Goal: Information Seeking & Learning: Learn about a topic

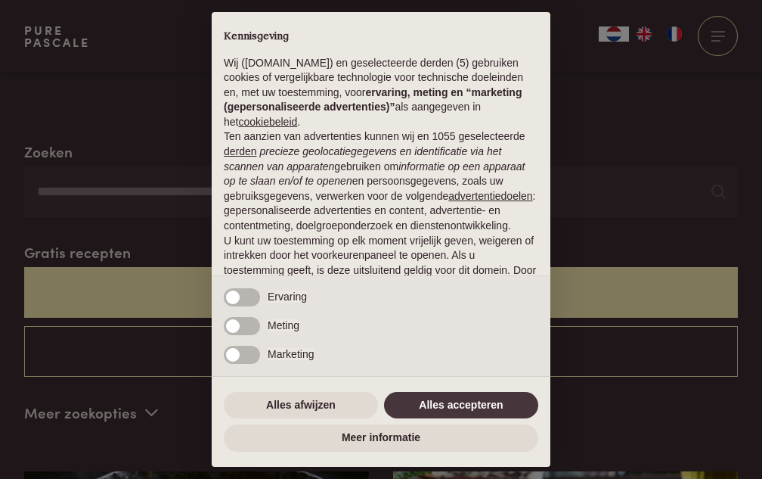
scroll to position [645, 0]
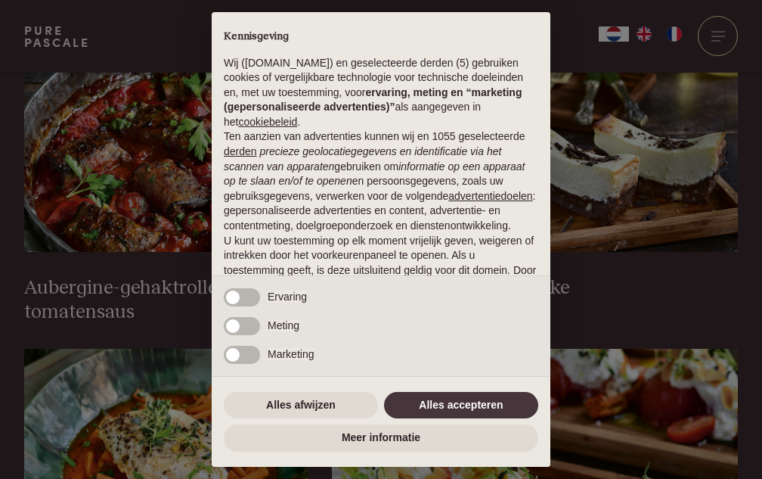
click at [556, 163] on div "× Kennisgeving Wij (purepascale.com) en geselecteerde derden (5) gebruiken cook…" at bounding box center [381, 239] width 363 height 479
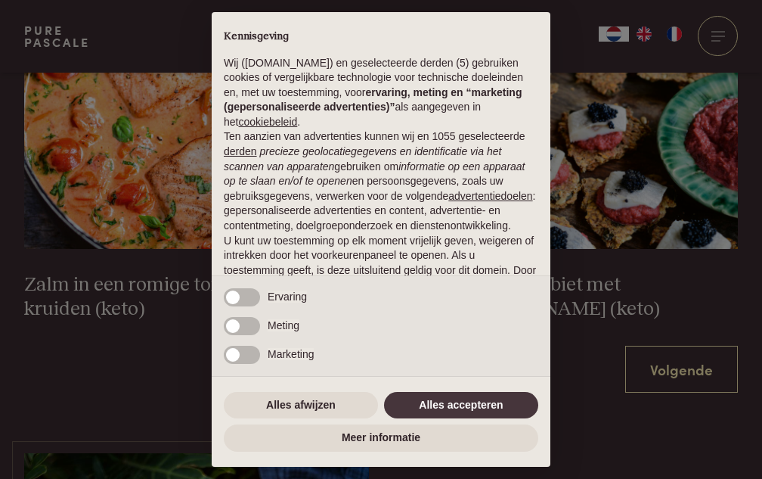
scroll to position [2447, 0]
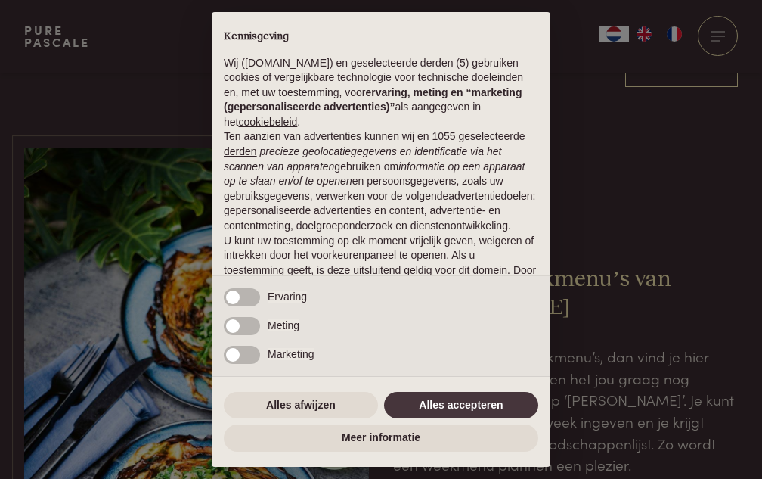
click at [437, 64] on p "Wij (purepascale.com) en geselecteerde derden (5) gebruiken cookies of vergelij…" at bounding box center [381, 93] width 315 height 74
click at [682, 64] on link "Volgende" at bounding box center [682, 64] width 113 height 48
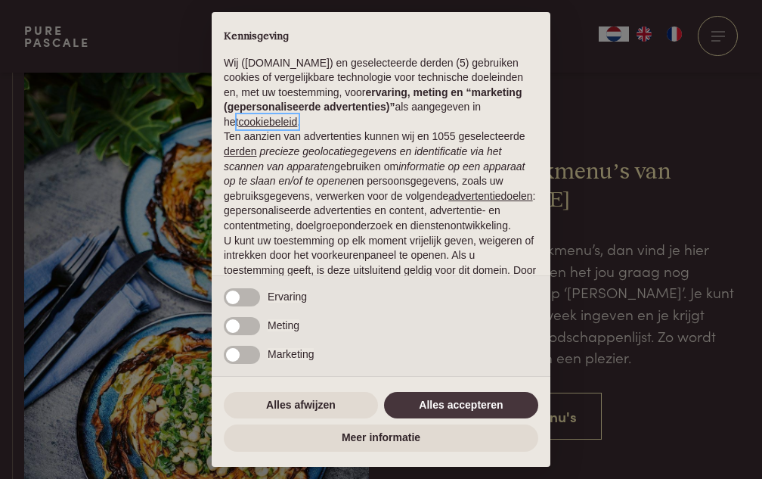
scroll to position [2339, 0]
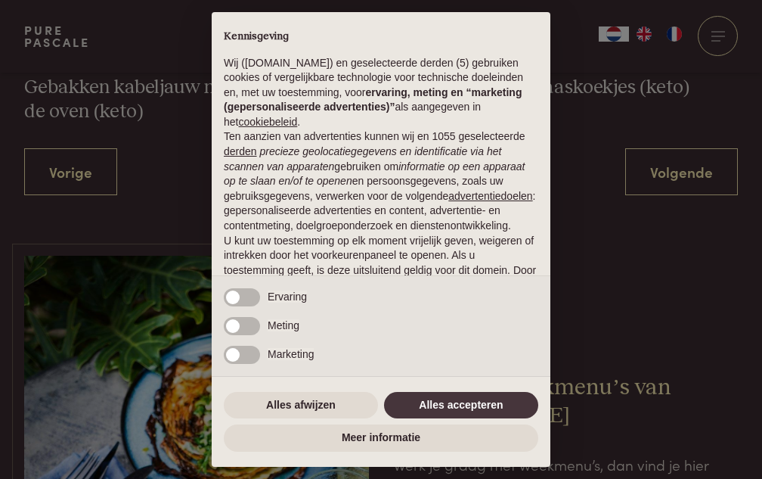
click at [339, 172] on em "precieze geolocatiegegevens en identificatie via het scannen van apparaten" at bounding box center [363, 158] width 278 height 27
click at [367, 172] on em "precieze geolocatiegegevens en identificatie via het scannen van apparaten" at bounding box center [363, 158] width 278 height 27
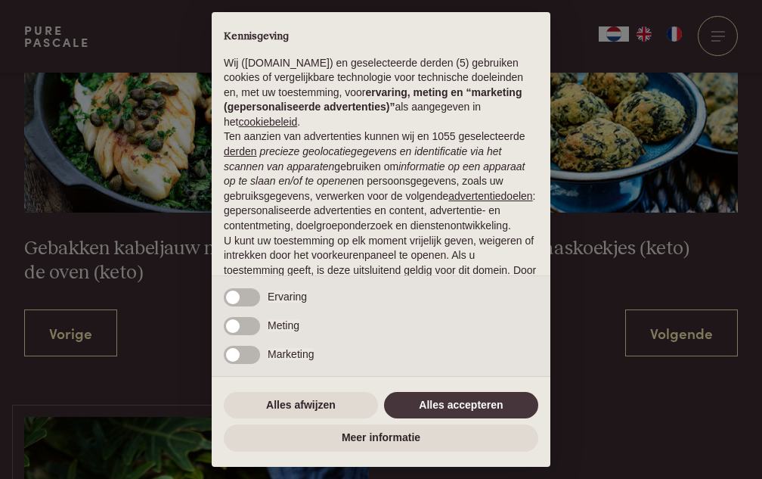
click at [355, 333] on div "Meting" at bounding box center [381, 331] width 339 height 29
click at [367, 333] on div "Meting" at bounding box center [381, 331] width 339 height 29
click at [682, 333] on link "Volgende" at bounding box center [682, 333] width 113 height 48
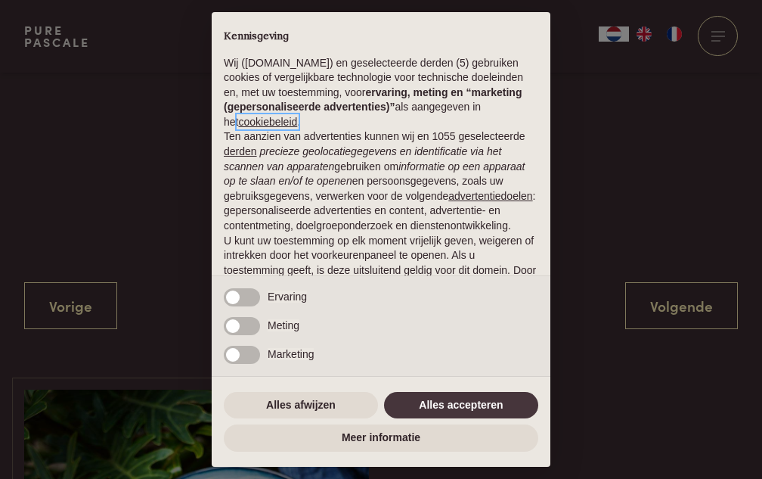
scroll to position [984, 0]
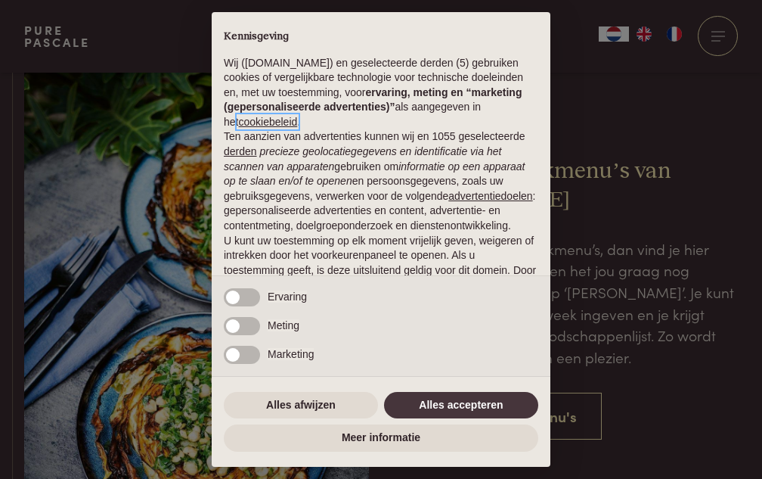
scroll to position [2387, 0]
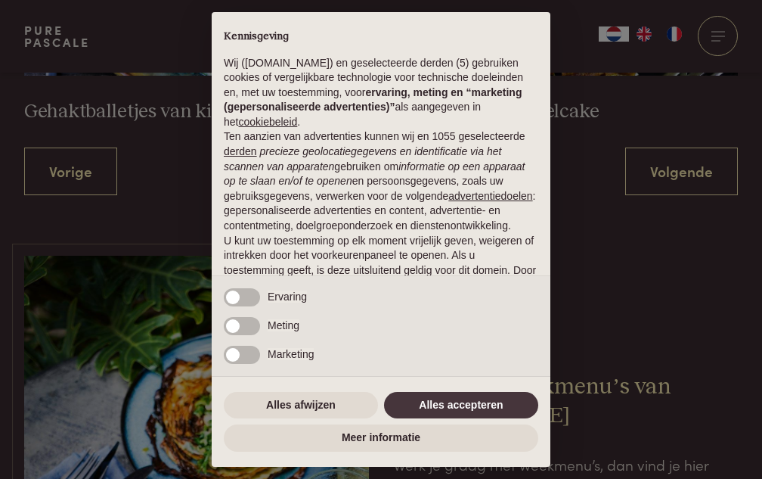
click at [682, 172] on link "Volgende" at bounding box center [682, 172] width 113 height 48
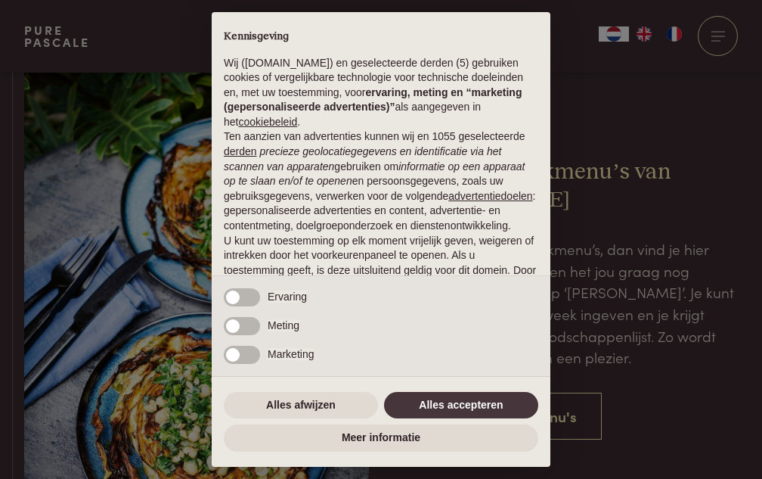
scroll to position [2339, 0]
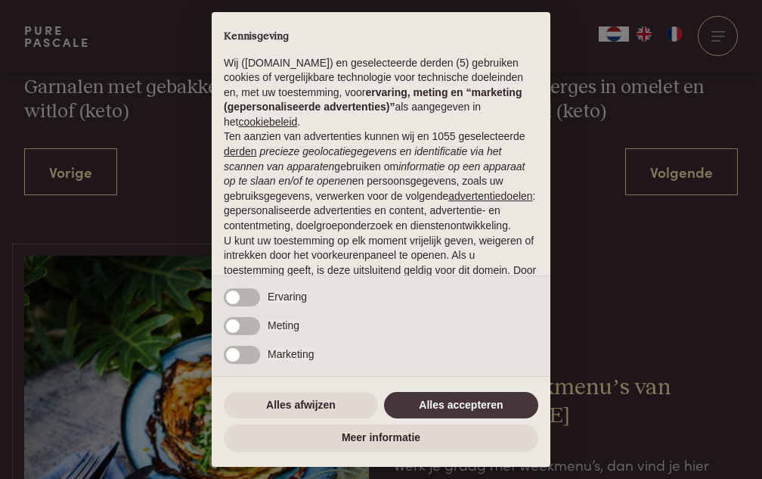
click at [666, 171] on div "× Kennisgeving Wij (purepascale.com) en geselecteerde derden (5) gebruiken cook…" at bounding box center [381, 239] width 762 height 479
click at [679, 171] on div "× Kennisgeving Wij (purepascale.com) en geselecteerde derden (5) gebruiken cook…" at bounding box center [381, 239] width 762 height 479
click at [682, 172] on link "Volgende" at bounding box center [682, 172] width 113 height 48
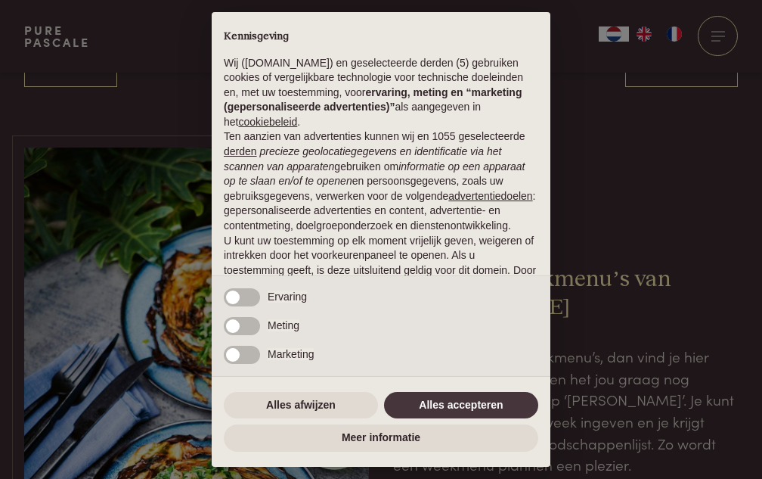
scroll to position [645, 0]
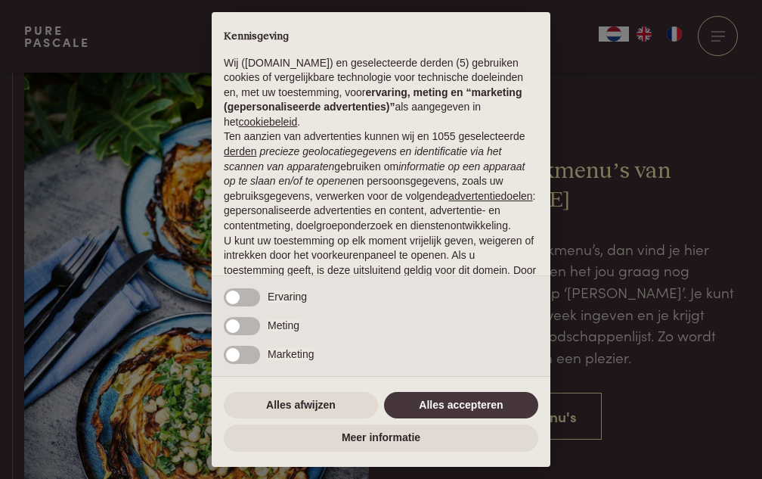
scroll to position [2387, 0]
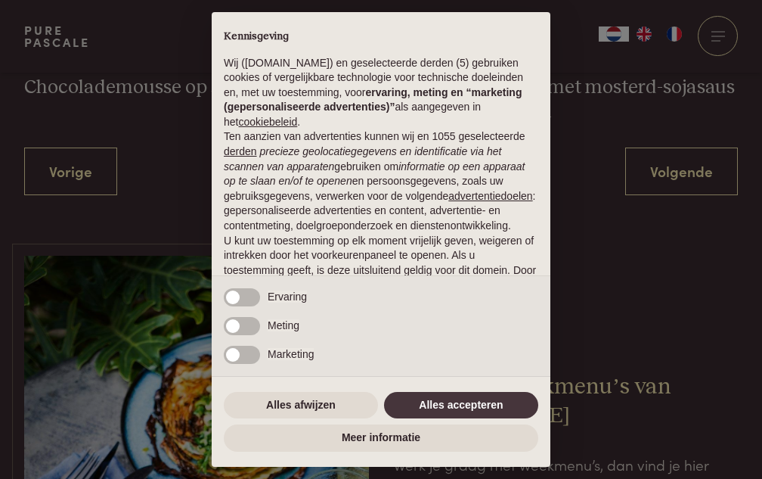
click at [679, 171] on div "× Kennisgeving Wij (purepascale.com) en geselecteerde derden (5) gebruiken cook…" at bounding box center [381, 239] width 762 height 479
click at [682, 172] on link "Volgende" at bounding box center [682, 172] width 113 height 48
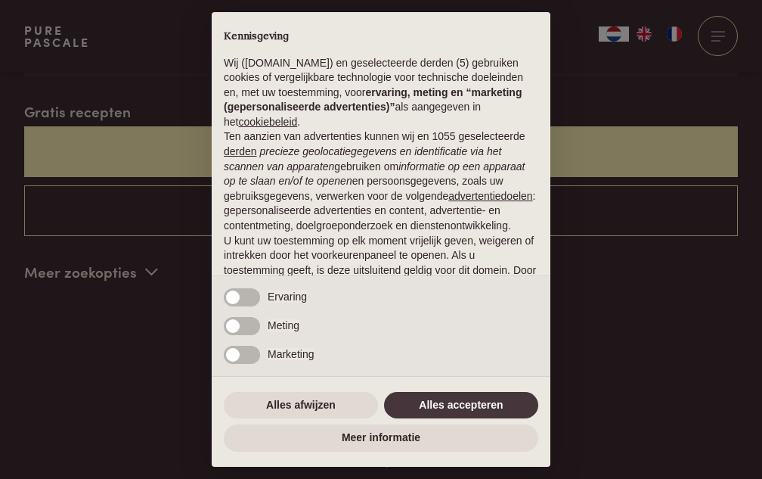
scroll to position [742, 0]
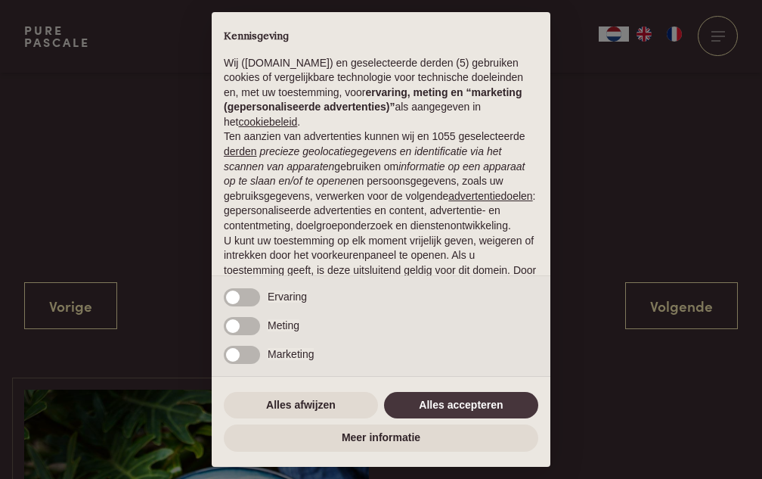
scroll to position [712, 0]
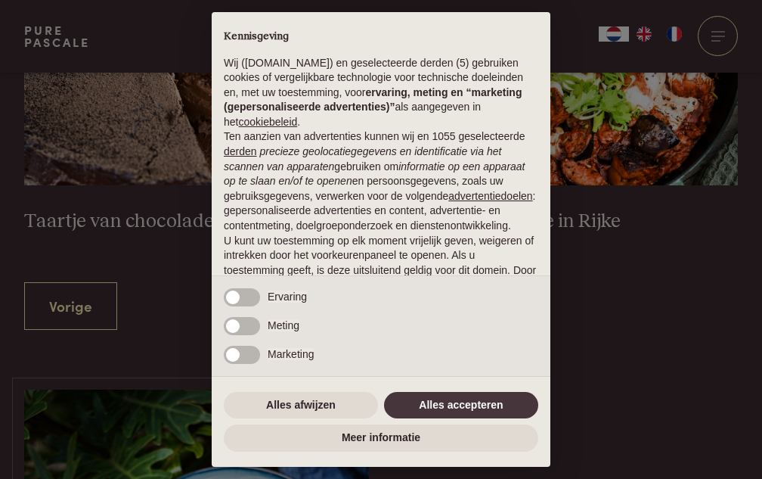
scroll to position [685, 0]
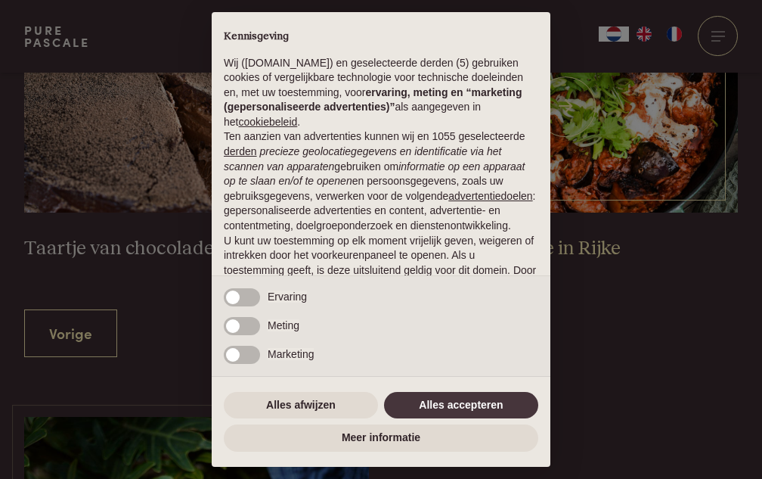
click at [566, 143] on link "Kip met Aubergine in Rijke Tomatensaus" at bounding box center [565, 143] width 345 height 284
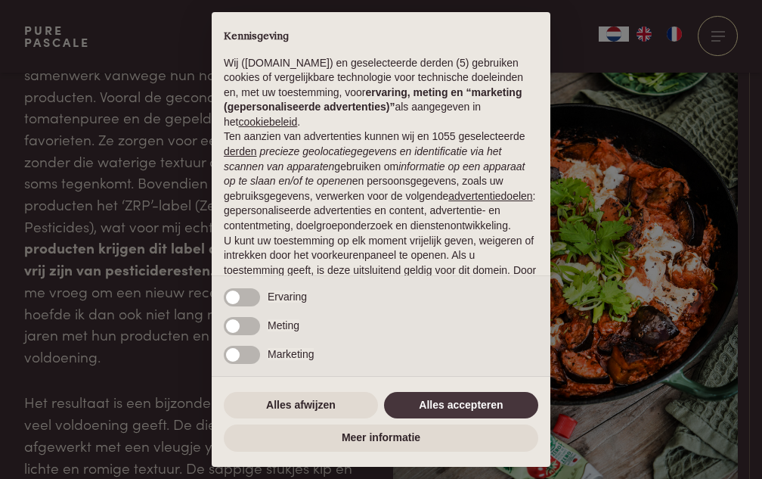
scroll to position [2412, 0]
